Goal: Information Seeking & Learning: Check status

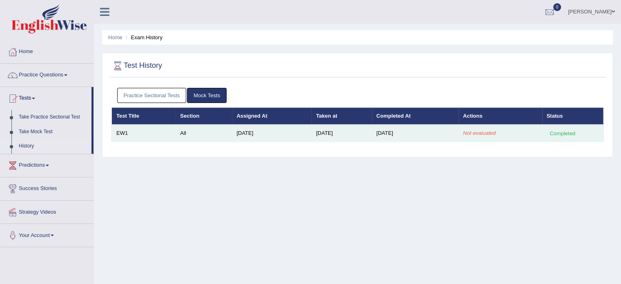
click at [482, 131] on em "Not evaluated" at bounding box center [479, 133] width 33 height 6
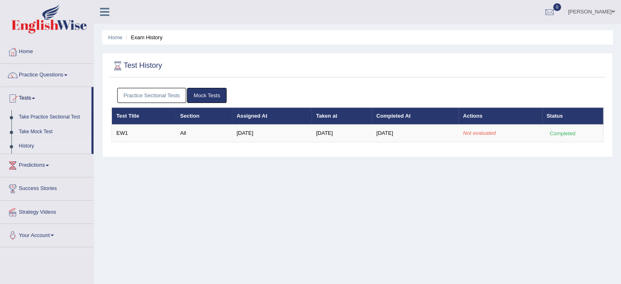
click at [600, 12] on link "sultana begum" at bounding box center [590, 10] width 59 height 21
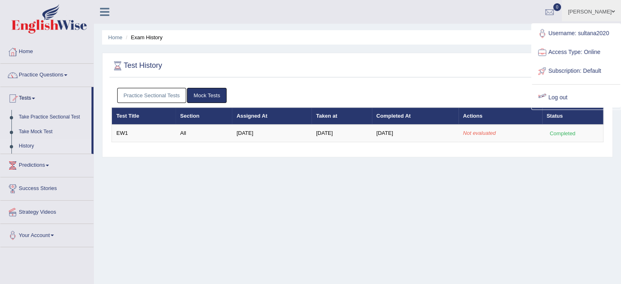
click at [555, 96] on link "Log out" at bounding box center [576, 97] width 88 height 19
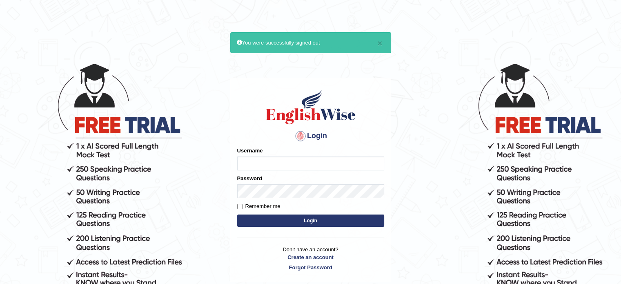
type input "sultana2020"
click at [301, 213] on form "Please fix the following errors: Username sultana2020 Password Remember me Login" at bounding box center [310, 187] width 147 height 82
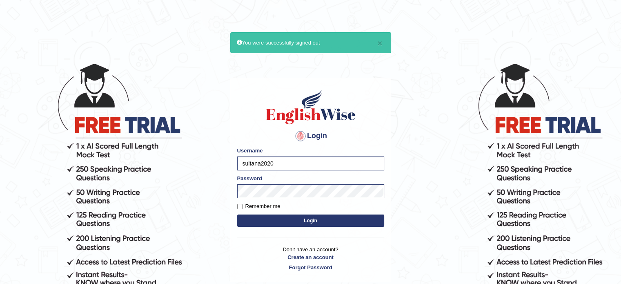
click at [301, 220] on button "Login" at bounding box center [310, 220] width 147 height 12
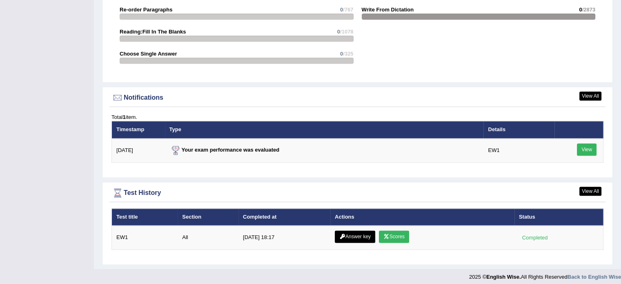
scroll to position [966, 0]
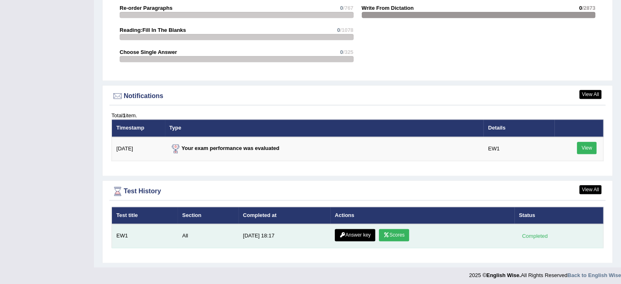
click at [386, 232] on icon at bounding box center [386, 234] width 6 height 5
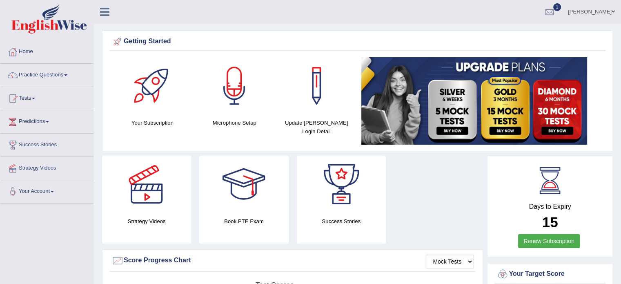
scroll to position [914, 0]
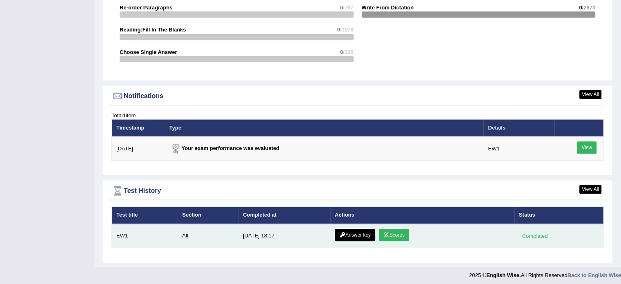
click at [344, 229] on link "Answer key" at bounding box center [355, 235] width 40 height 12
click at [341, 232] on icon at bounding box center [342, 234] width 6 height 5
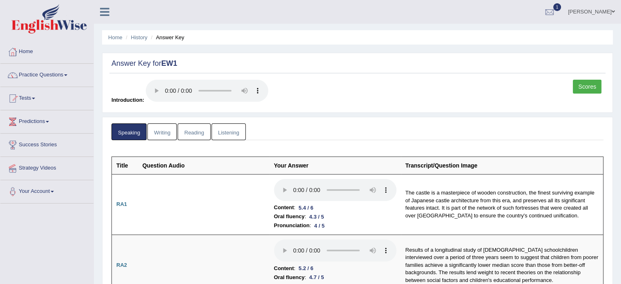
click at [165, 133] on link "Writing" at bounding box center [161, 131] width 29 height 17
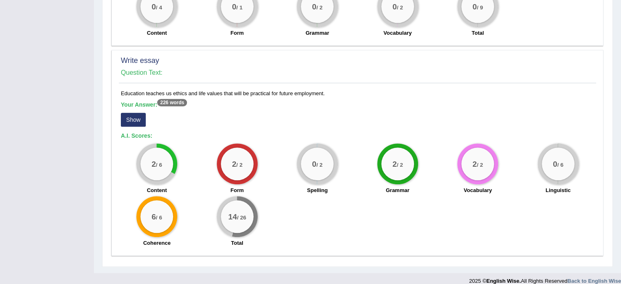
scroll to position [636, 0]
click at [132, 113] on button "Show" at bounding box center [133, 119] width 25 height 14
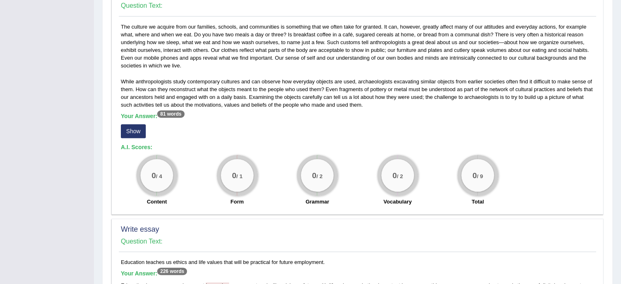
scroll to position [467, 0]
click at [134, 124] on button "Show" at bounding box center [133, 131] width 25 height 14
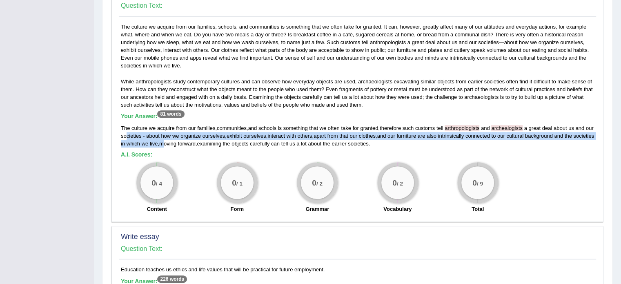
drag, startPoint x: 134, startPoint y: 124, endPoint x: 189, endPoint y: 138, distance: 56.4
click at [189, 138] on div "The culture we acquire from our families , communities , and schools is somethi…" at bounding box center [357, 135] width 473 height 23
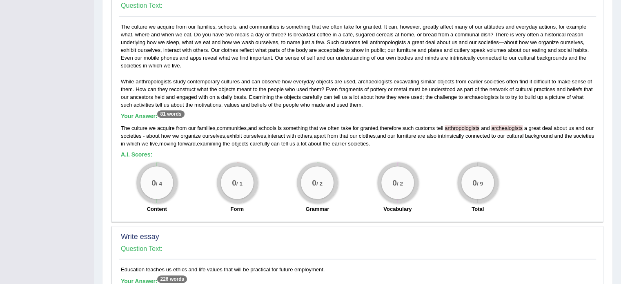
click at [198, 171] on div "0 / 1 Form" at bounding box center [237, 188] width 80 height 53
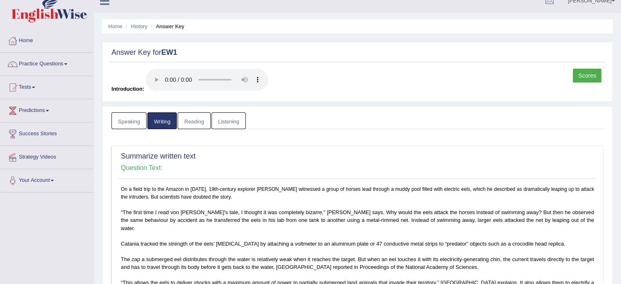
scroll to position [0, 0]
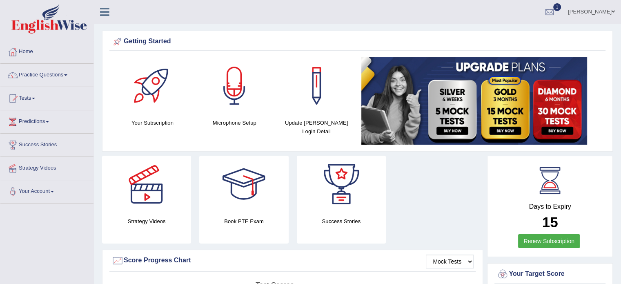
scroll to position [914, 0]
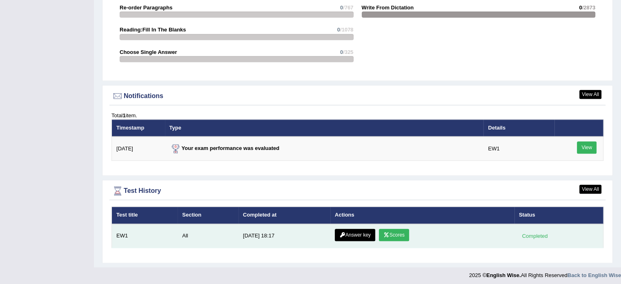
click at [357, 230] on link "Answer key" at bounding box center [355, 235] width 40 height 12
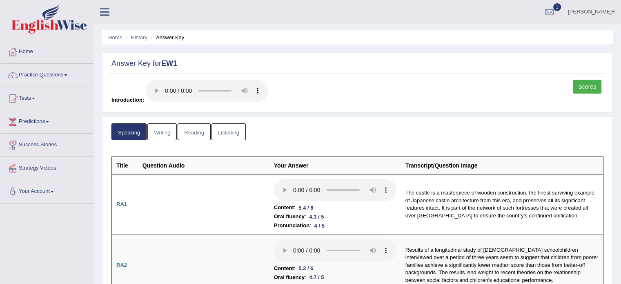
click at [221, 129] on link "Listening" at bounding box center [228, 131] width 34 height 17
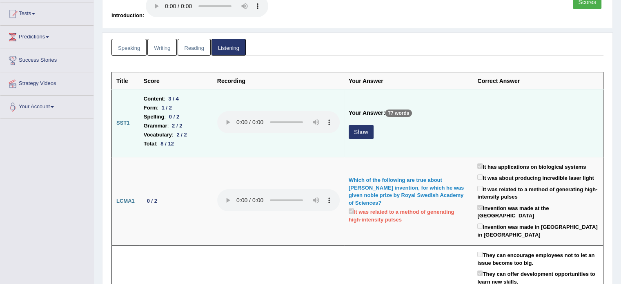
scroll to position [88, 0]
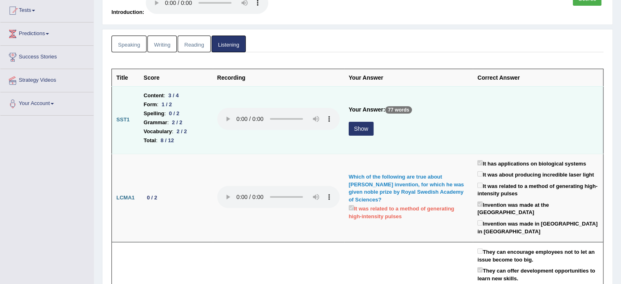
click at [361, 127] on button "Show" at bounding box center [360, 129] width 25 height 14
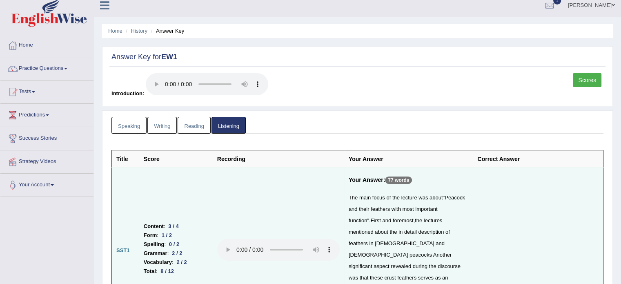
scroll to position [0, 0]
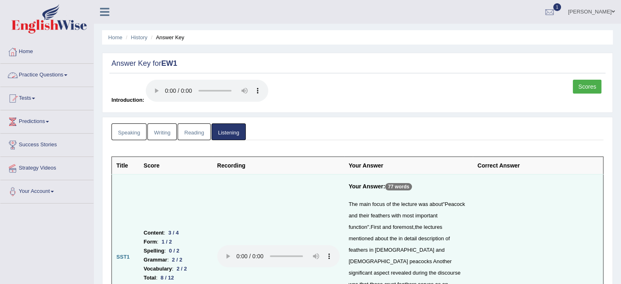
click at [26, 73] on link "Practice Questions" at bounding box center [46, 74] width 93 height 20
